Goal: Transaction & Acquisition: Book appointment/travel/reservation

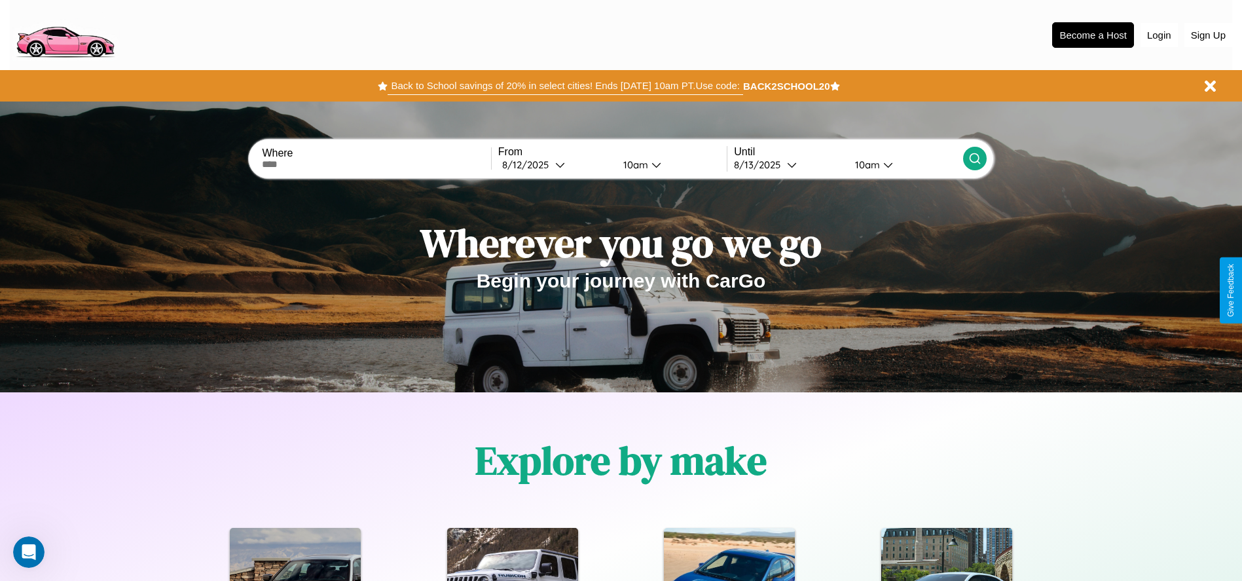
click at [565, 86] on button "Back to School savings of 20% in select cities! Ends [DATE] 10am PT. Use code:" at bounding box center [565, 86] width 355 height 18
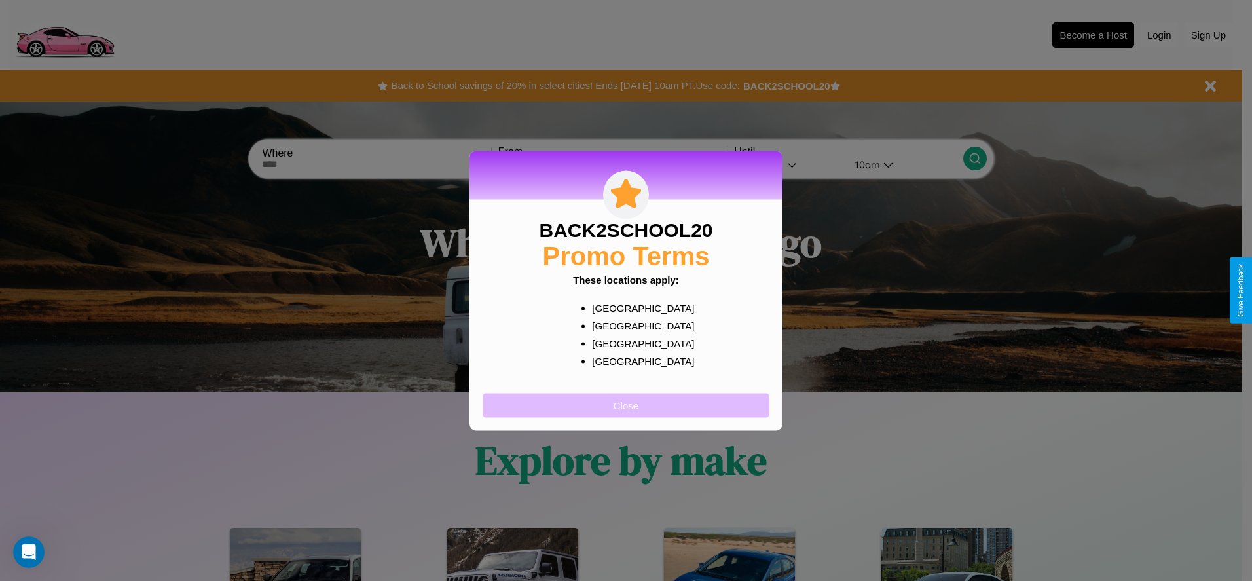
click at [626, 405] on button "Close" at bounding box center [625, 405] width 287 height 24
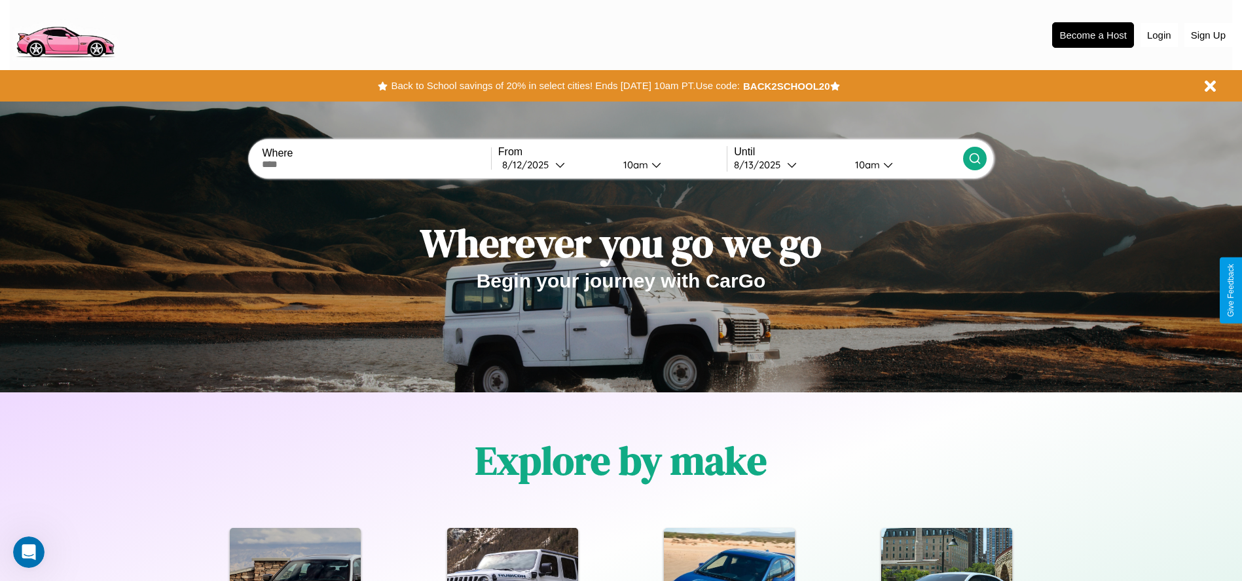
scroll to position [583, 0]
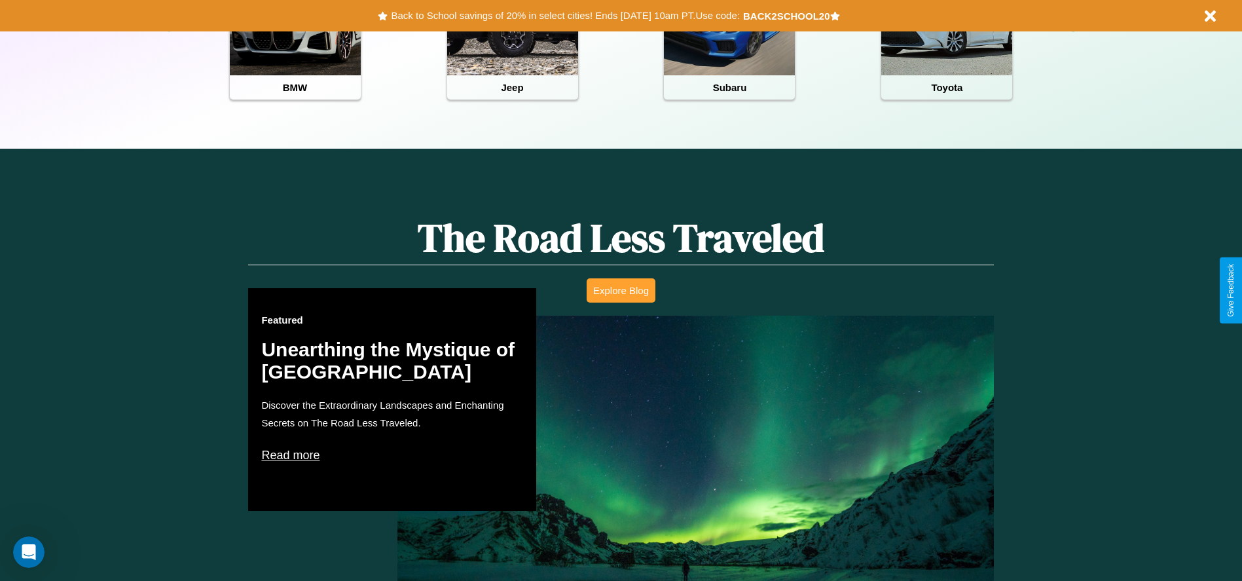
click at [621, 290] on button "Explore Blog" at bounding box center [621, 290] width 69 height 24
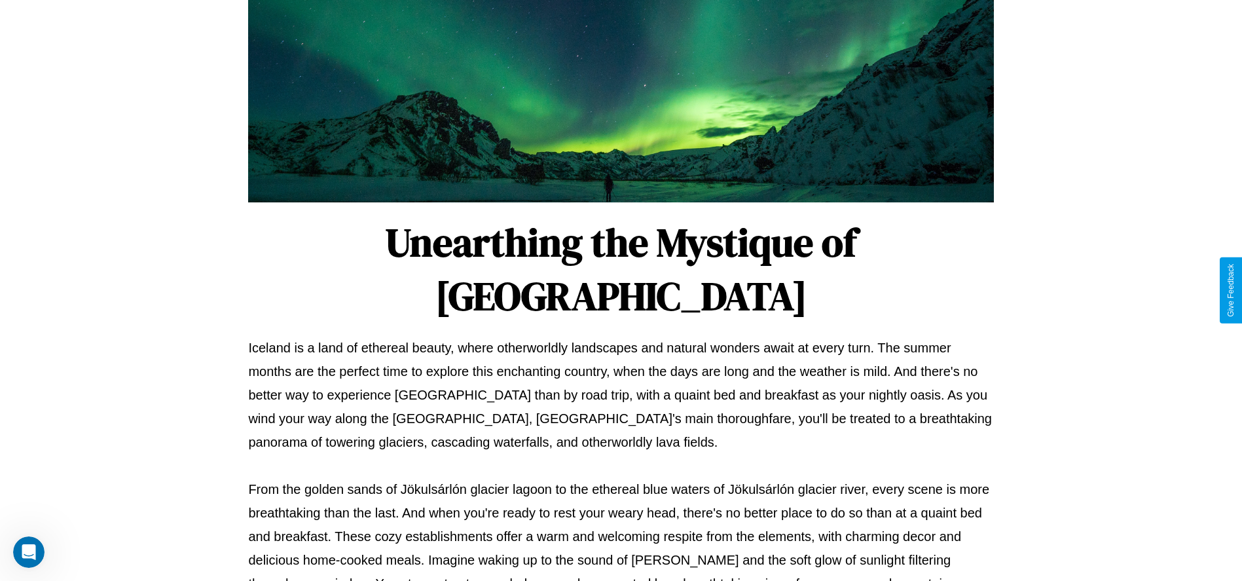
scroll to position [434, 0]
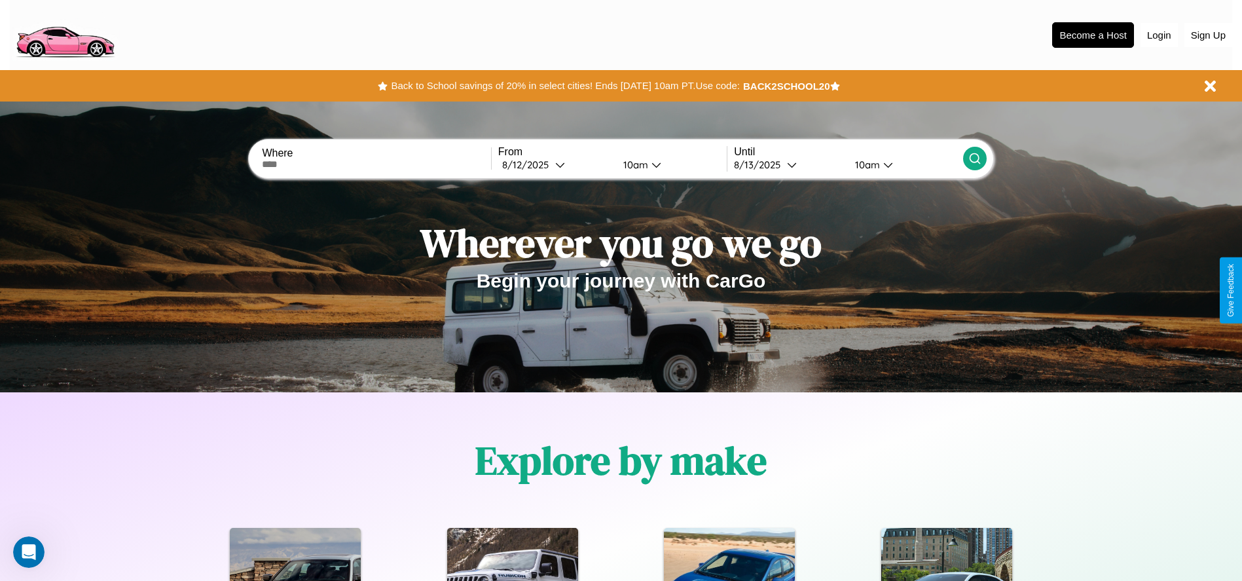
click at [376, 164] on input "text" at bounding box center [376, 164] width 228 height 10
type input "****"
click at [555, 164] on div "[DATE]" at bounding box center [528, 164] width 53 height 12
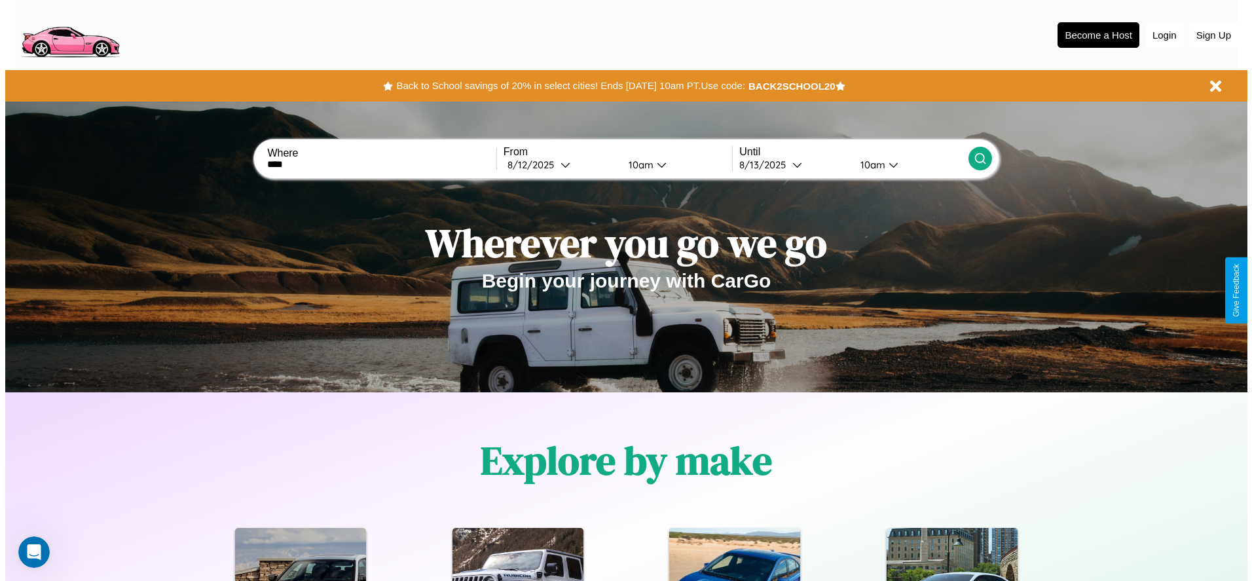
select select "*"
select select "****"
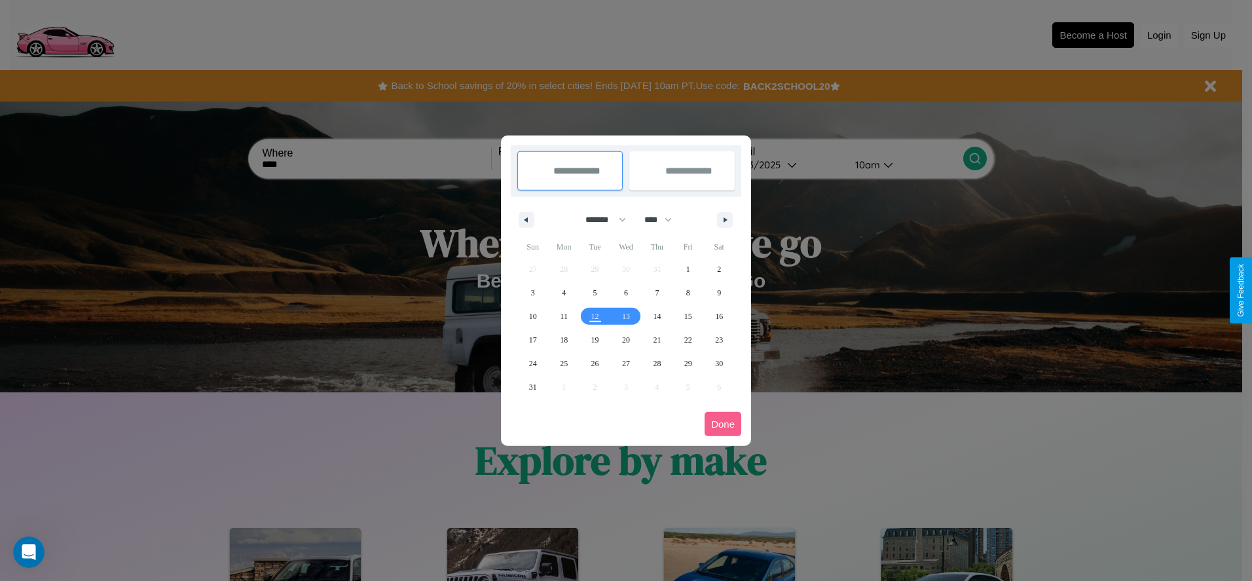
drag, startPoint x: 600, startPoint y: 219, endPoint x: 626, endPoint y: 263, distance: 50.5
click at [600, 219] on select "******* ******** ***** ***** *** **** **** ****** ********* ******* ******** **…" at bounding box center [603, 220] width 56 height 22
select select "*"
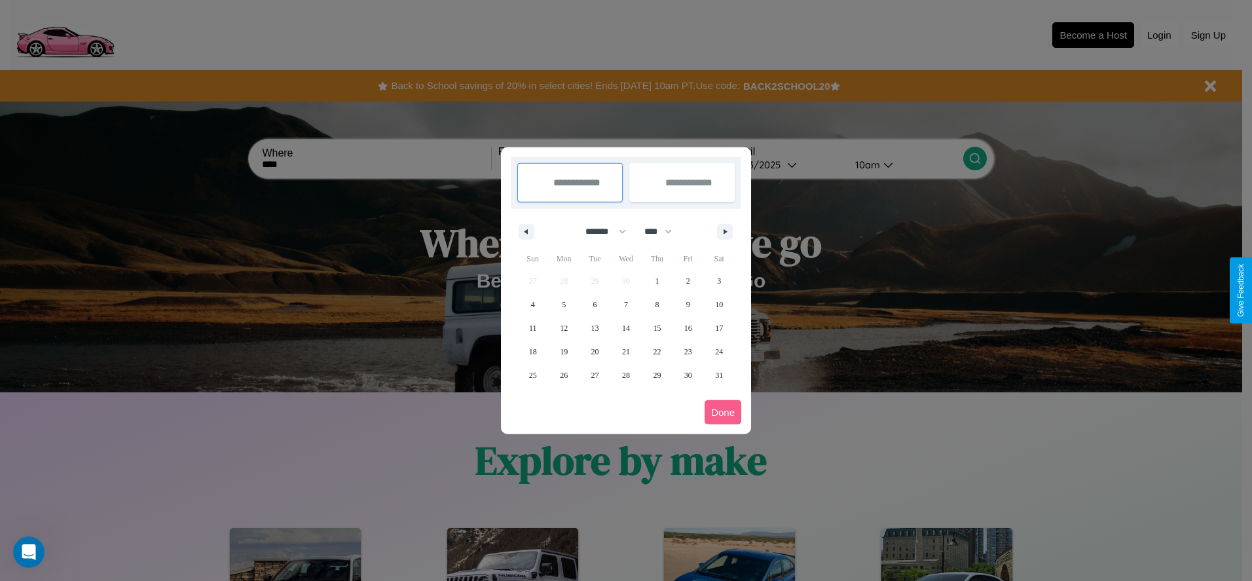
drag, startPoint x: 664, startPoint y: 231, endPoint x: 626, endPoint y: 263, distance: 49.3
click at [664, 231] on select "**** **** **** **** **** **** **** **** **** **** **** **** **** **** **** ****…" at bounding box center [657, 232] width 39 height 22
select select "****"
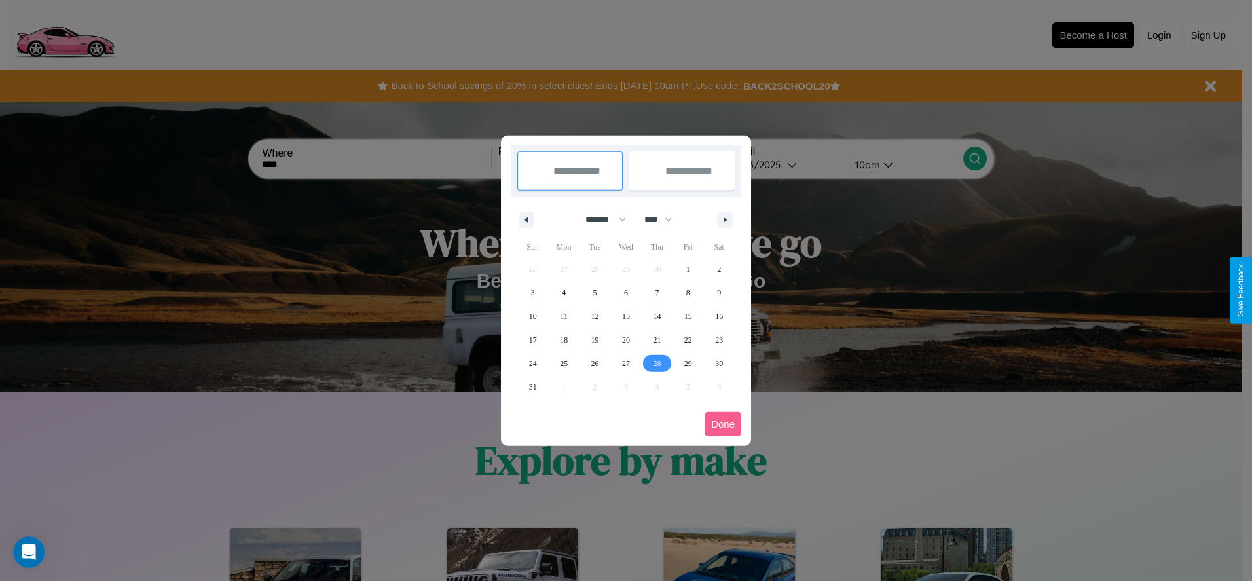
click at [657, 363] on span "28" at bounding box center [657, 364] width 8 height 24
type input "**********"
click at [725, 219] on icon "button" at bounding box center [727, 219] width 7 height 5
select select "*"
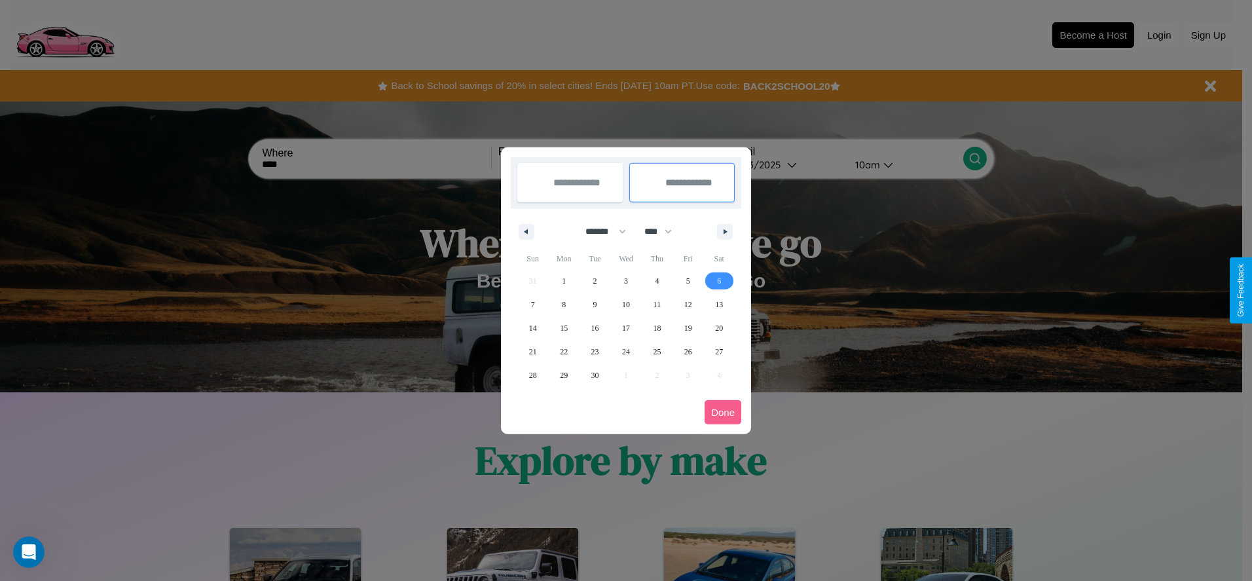
click at [719, 280] on span "6" at bounding box center [719, 281] width 4 height 24
type input "**********"
select select "*"
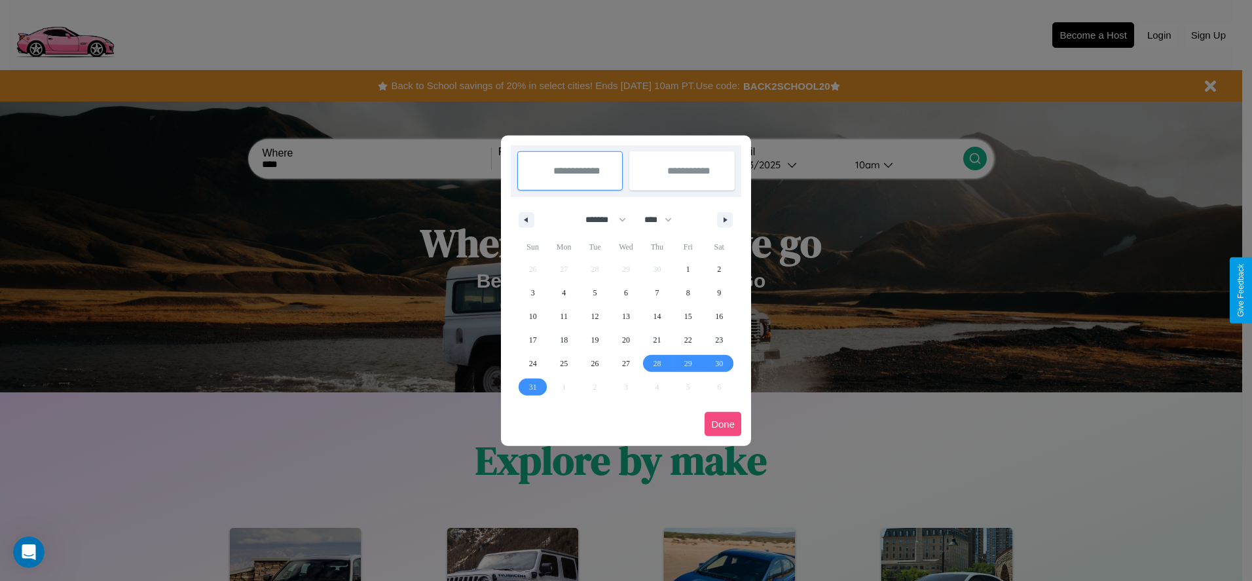
click at [723, 424] on button "Done" at bounding box center [722, 424] width 37 height 24
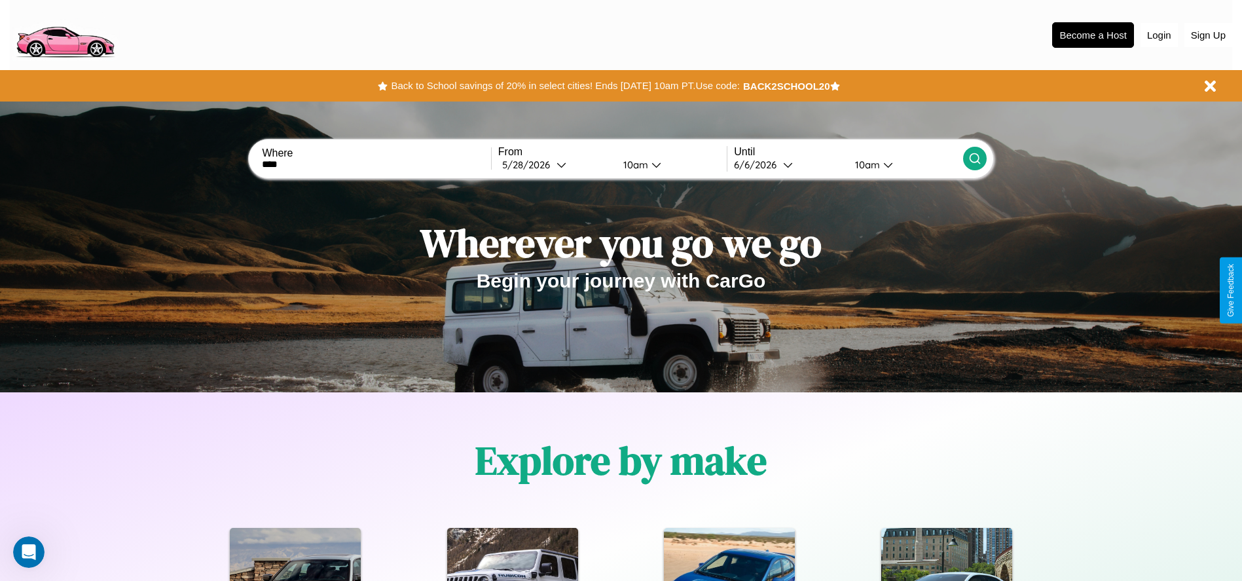
click at [974, 158] on icon at bounding box center [974, 158] width 13 height 13
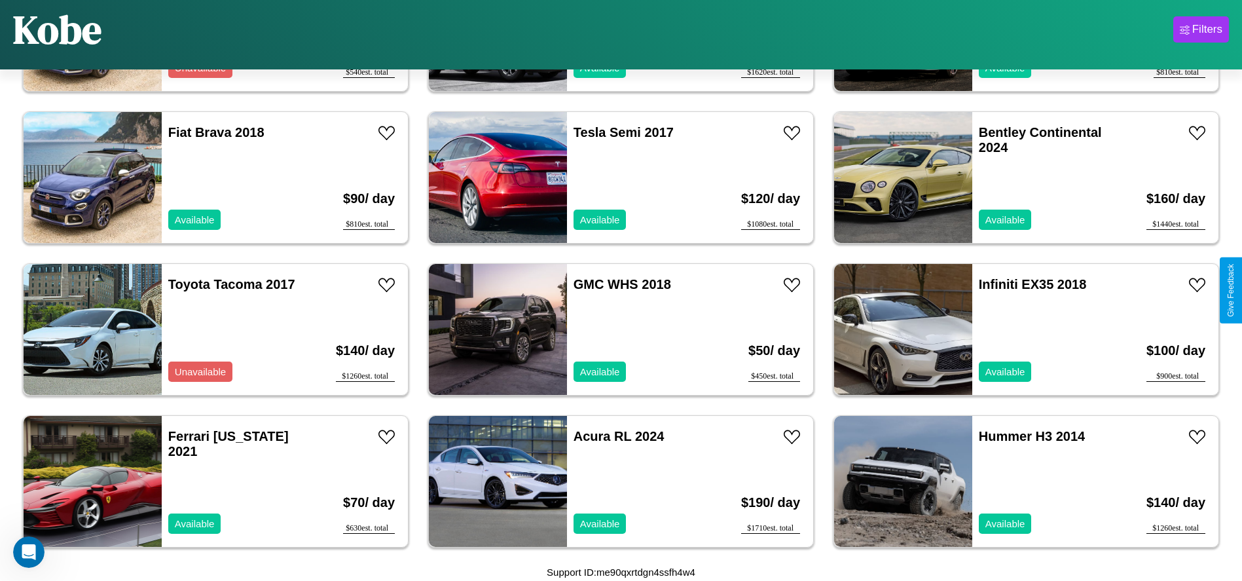
scroll to position [3032, 0]
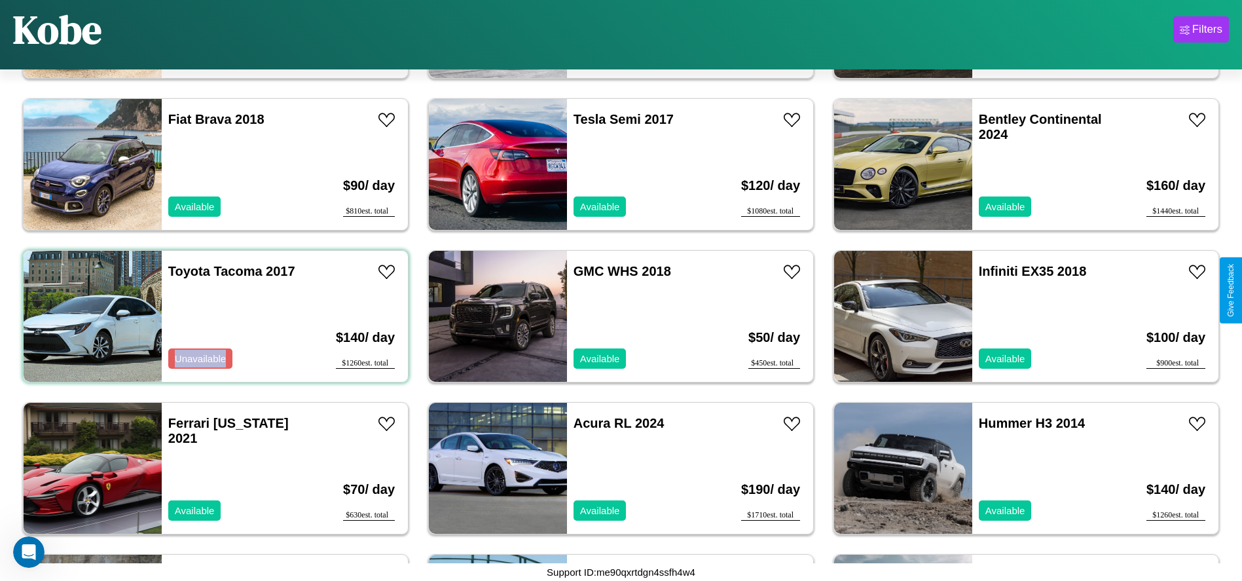
click at [214, 316] on div "Toyota Tacoma 2017 Unavailable" at bounding box center [237, 316] width 151 height 131
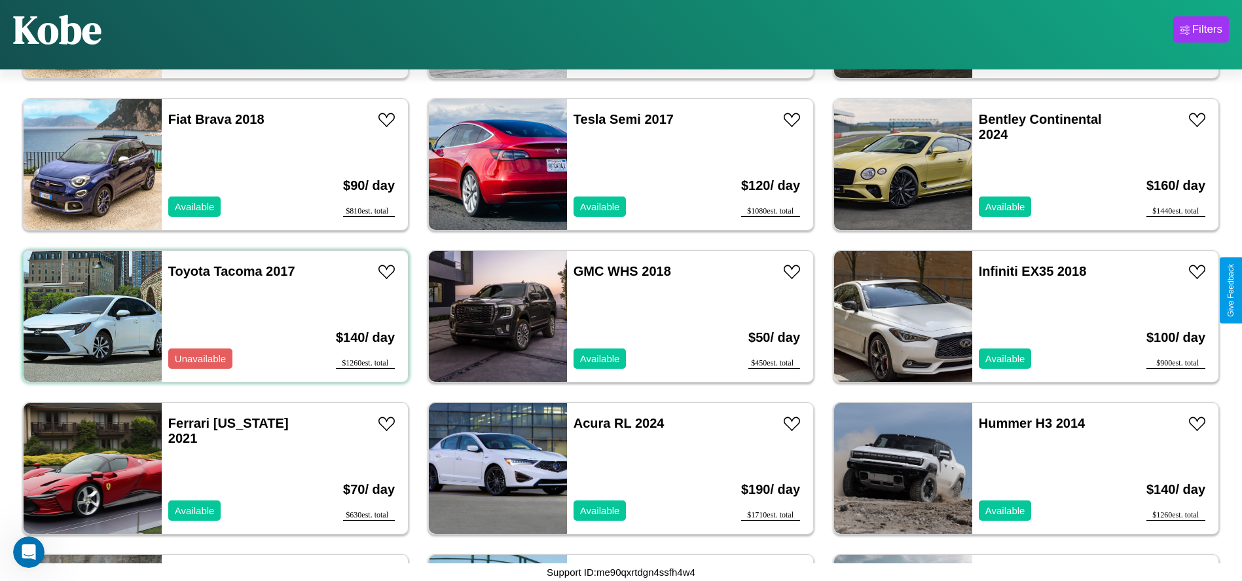
click at [214, 316] on div "Toyota Tacoma 2017 Unavailable" at bounding box center [237, 316] width 151 height 131
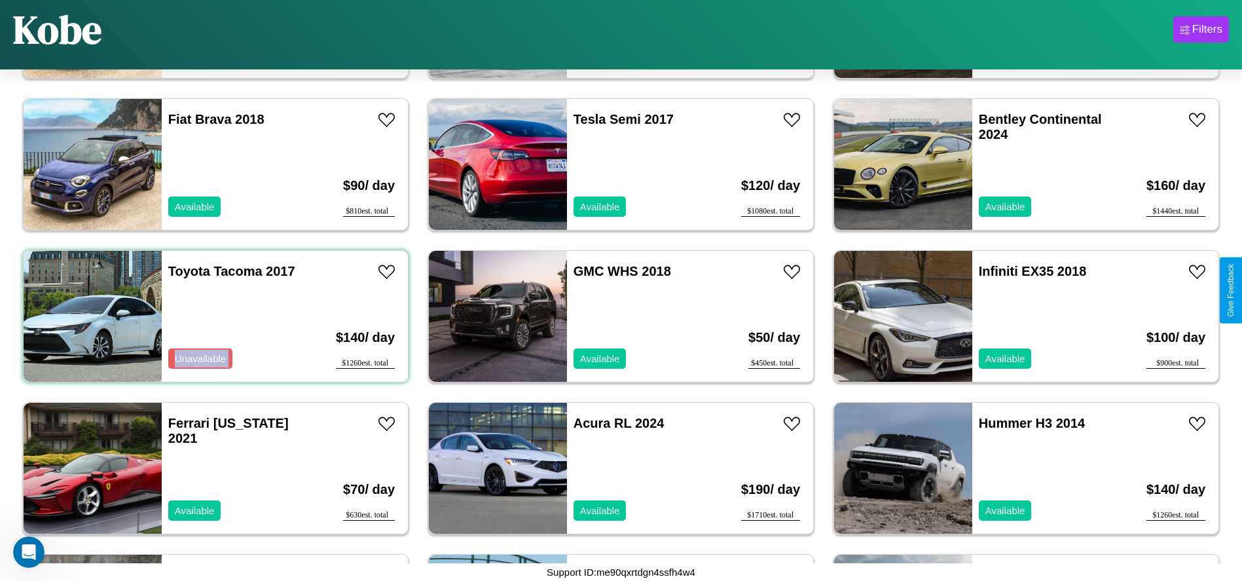
click at [214, 316] on div "Toyota Tacoma 2017 Unavailable" at bounding box center [237, 316] width 151 height 131
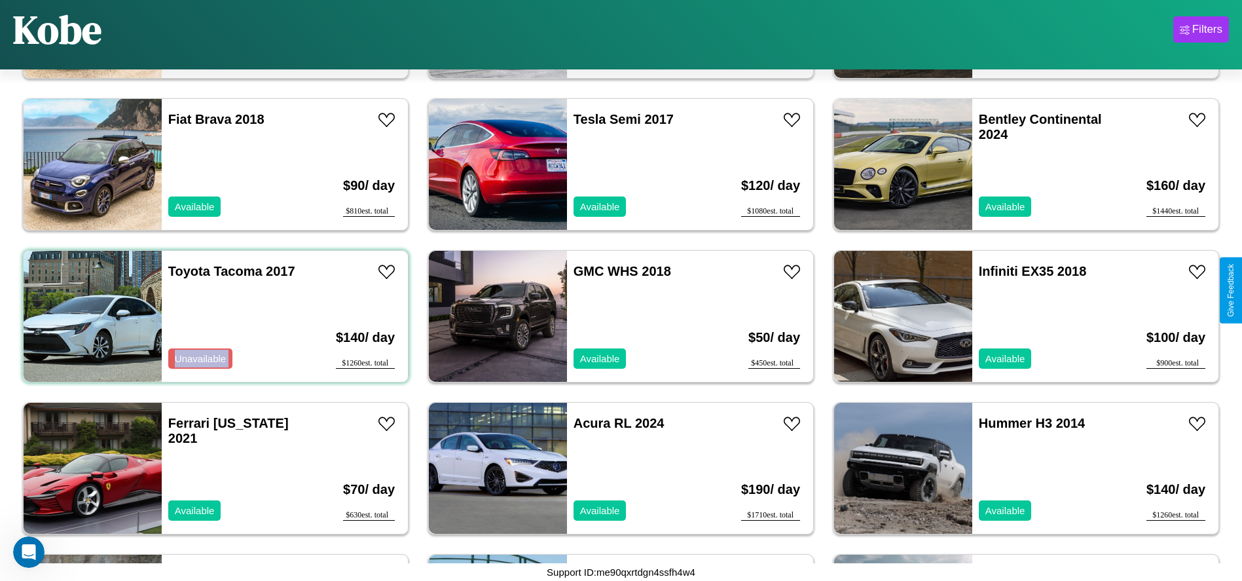
click at [214, 316] on div "Toyota Tacoma 2017 Unavailable" at bounding box center [237, 316] width 151 height 131
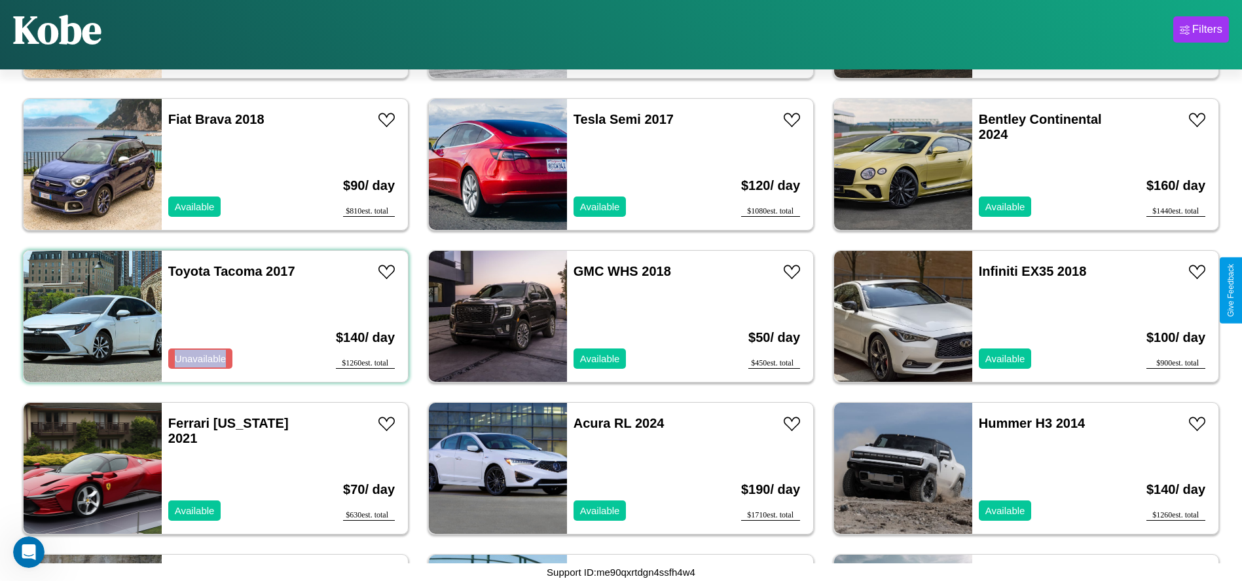
click at [214, 316] on div "Toyota Tacoma 2017 Unavailable" at bounding box center [237, 316] width 151 height 131
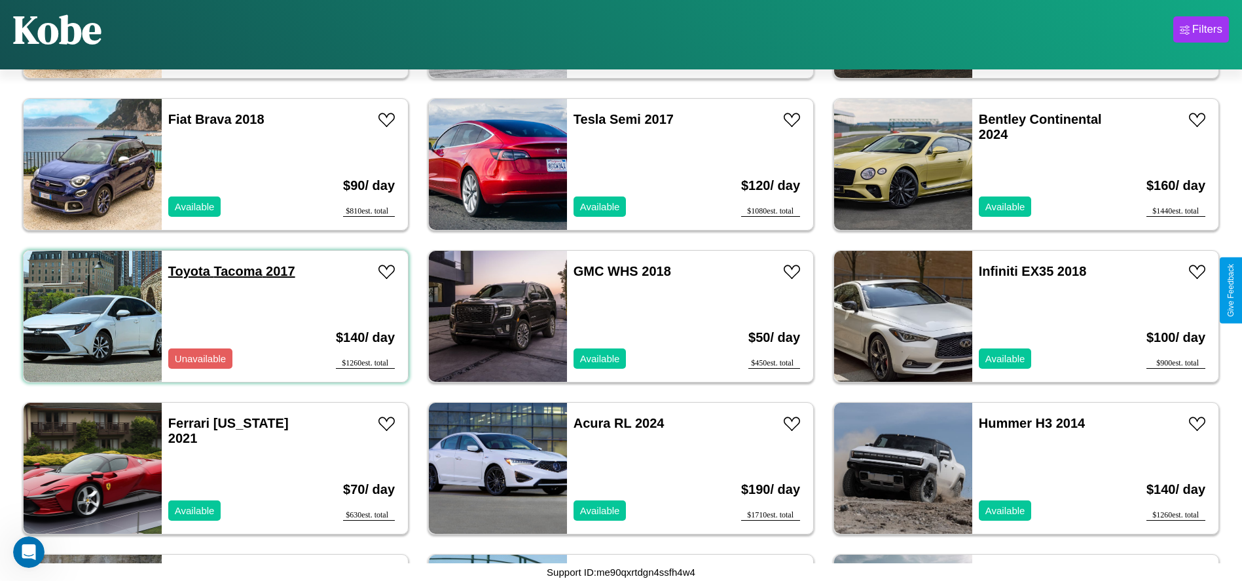
click at [187, 271] on link "Toyota Tacoma 2017" at bounding box center [231, 271] width 127 height 14
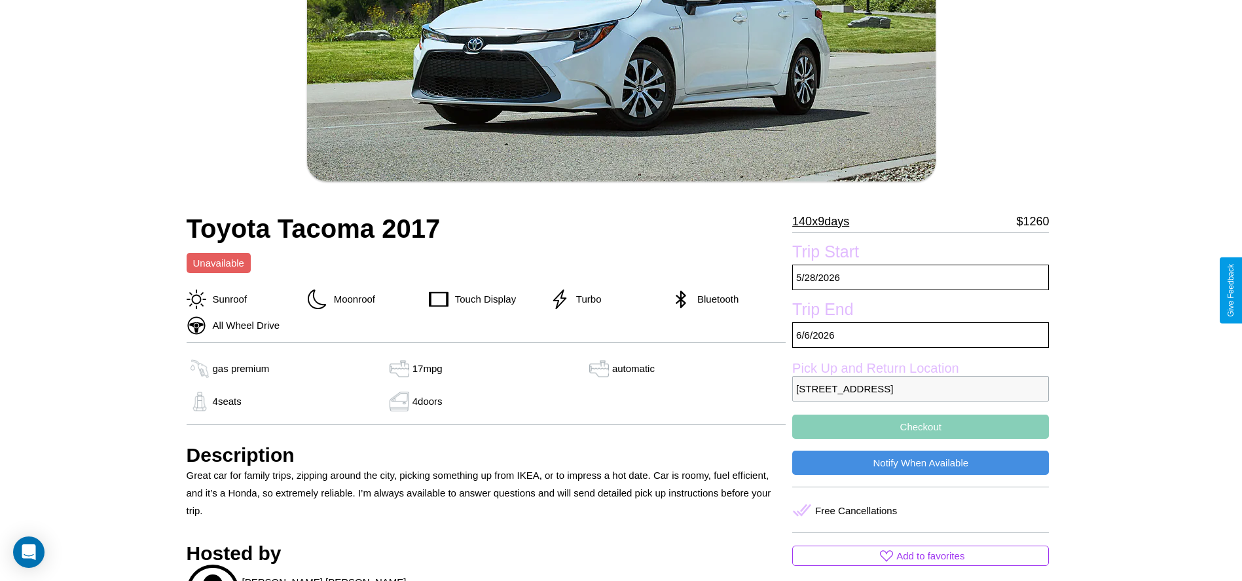
scroll to position [378, 0]
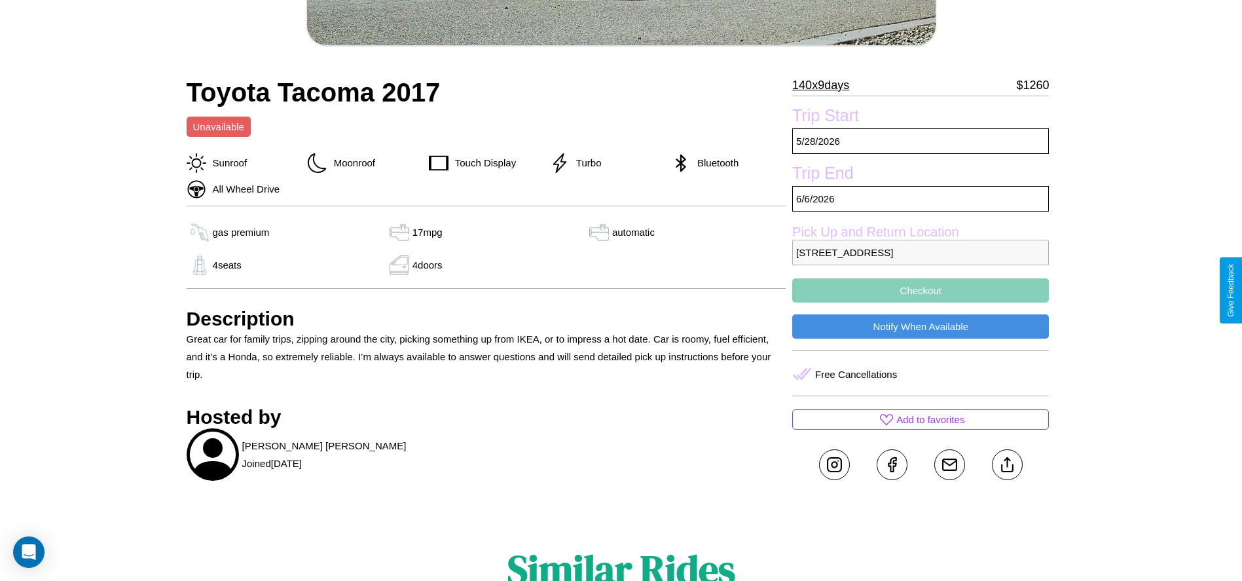
click at [920, 290] on button "Checkout" at bounding box center [920, 290] width 257 height 24
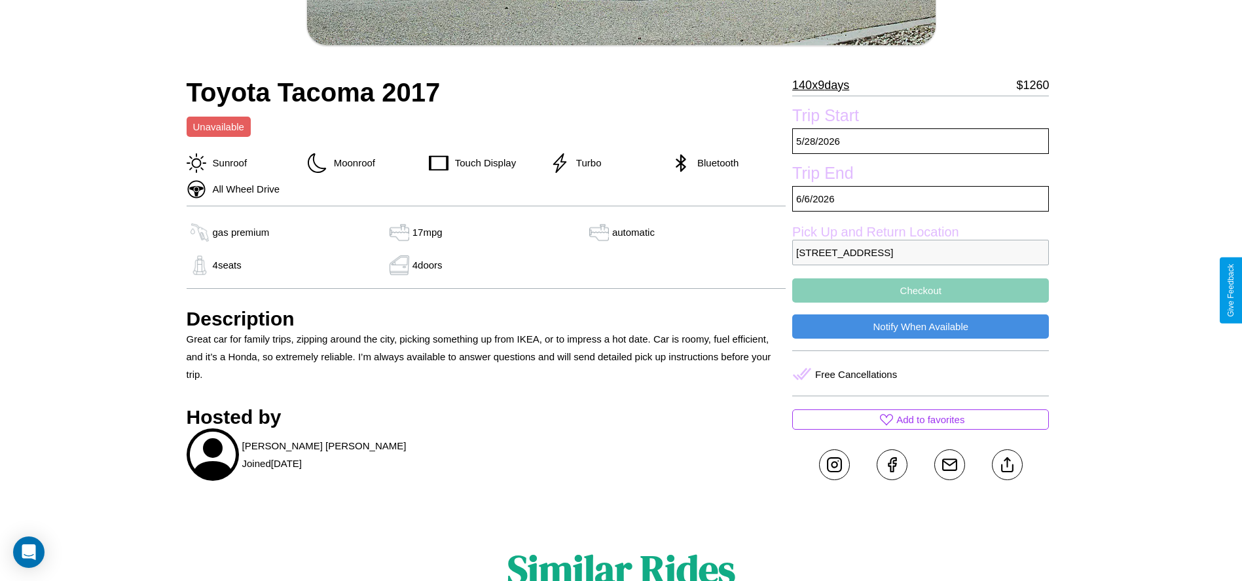
click at [920, 290] on button "Checkout" at bounding box center [920, 290] width 257 height 24
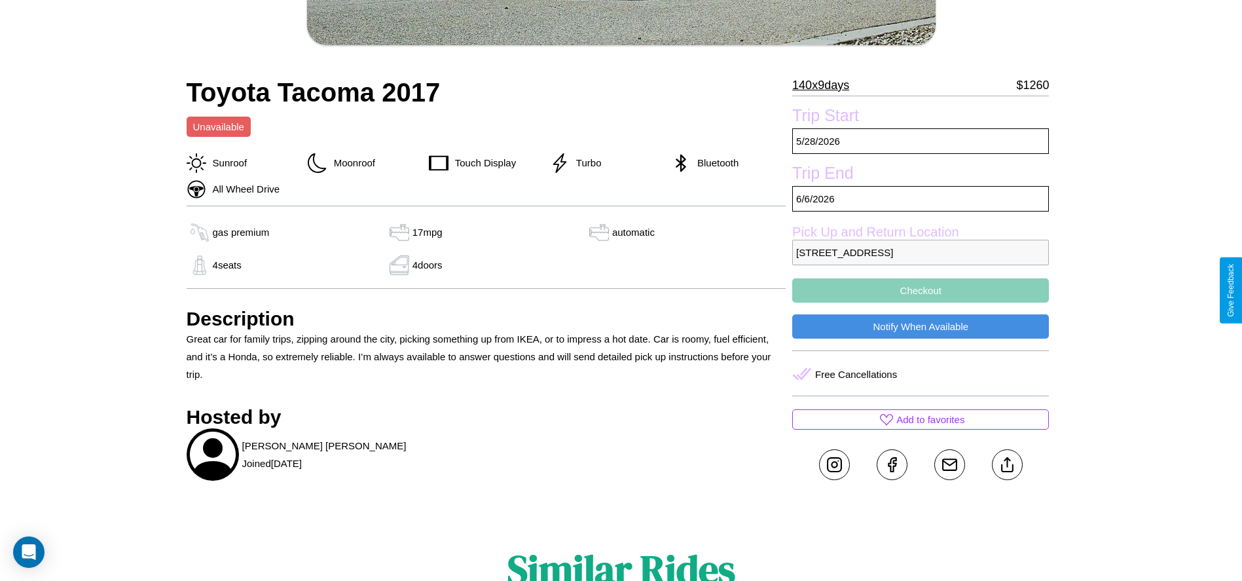
click at [920, 290] on button "Checkout" at bounding box center [920, 290] width 257 height 24
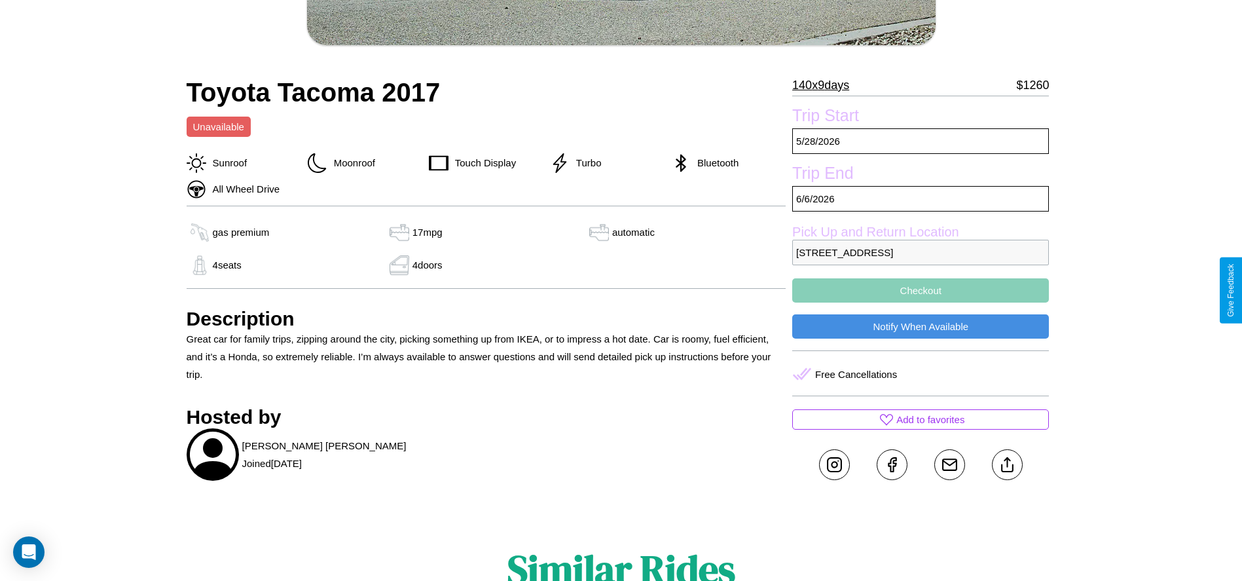
click at [920, 290] on button "Checkout" at bounding box center [920, 290] width 257 height 24
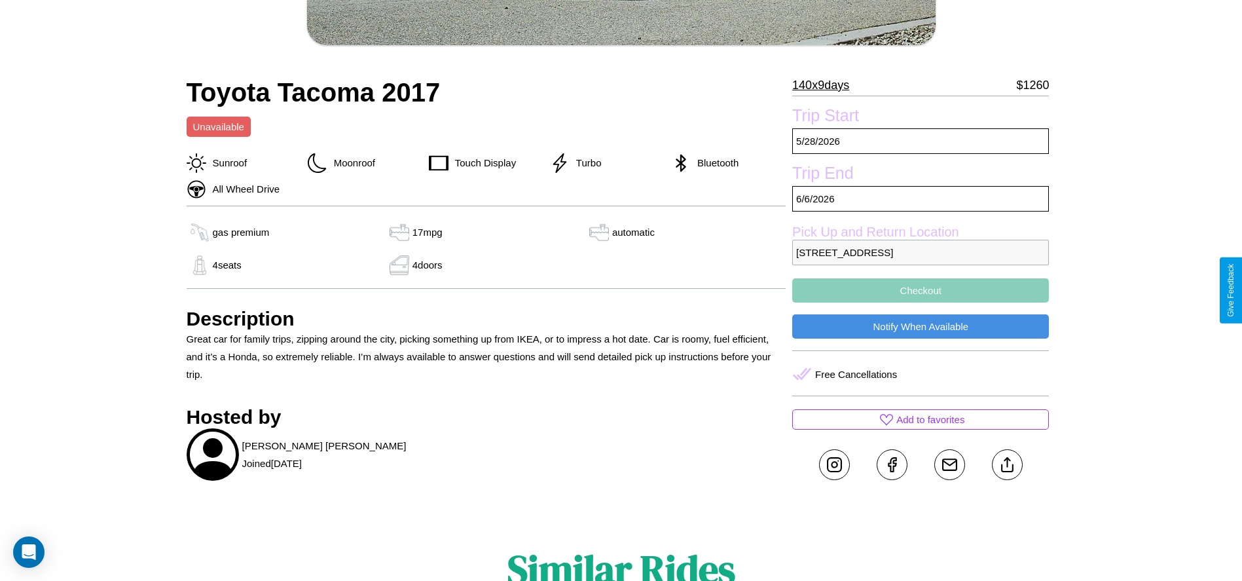
click at [920, 290] on button "Checkout" at bounding box center [920, 290] width 257 height 24
